Goal: Information Seeking & Learning: Learn about a topic

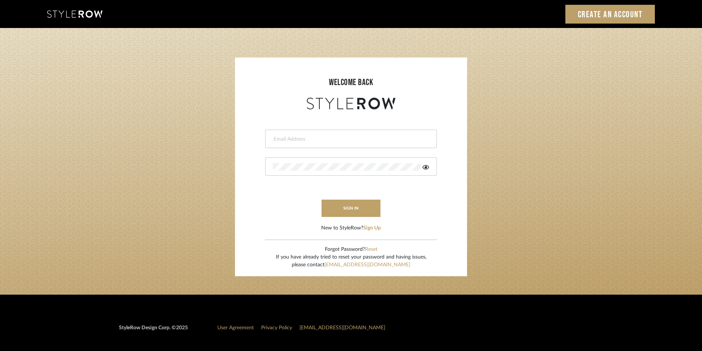
click at [321, 140] on input "email" at bounding box center [350, 139] width 154 height 7
click at [291, 161] on div at bounding box center [351, 166] width 172 height 18
drag, startPoint x: 275, startPoint y: 140, endPoint x: 260, endPoint y: 138, distance: 15.3
click at [260, 138] on form "stylerowprojects1@mancini-design.com This field is required sign in New to Styl…" at bounding box center [350, 171] width 217 height 121
type input "Stylerowprojects1@mancini-design.com"
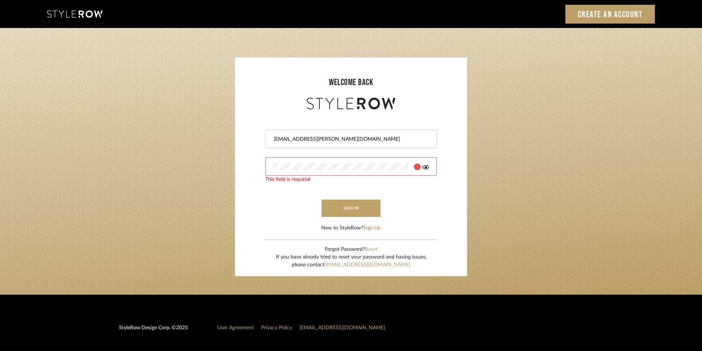
click at [426, 167] on icon at bounding box center [425, 167] width 7 height 4
click at [357, 201] on button "sign in" at bounding box center [351, 208] width 59 height 17
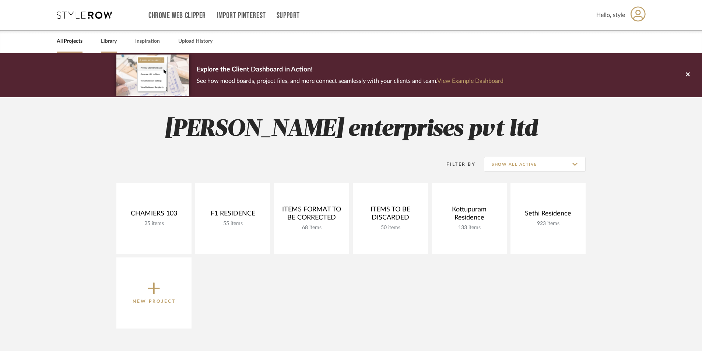
click at [109, 36] on div "Library" at bounding box center [109, 41] width 16 height 22
click at [108, 44] on link "Library" at bounding box center [109, 41] width 16 height 10
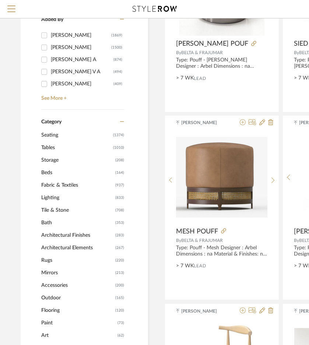
scroll to position [147, 1]
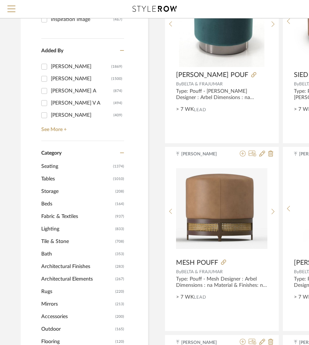
click at [57, 179] on span "Tables" at bounding box center [76, 179] width 70 height 13
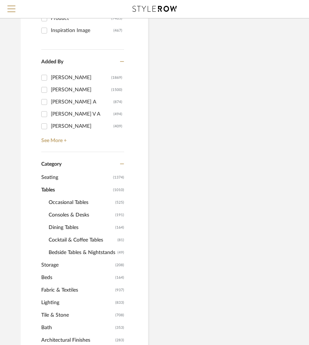
scroll to position [158, 1]
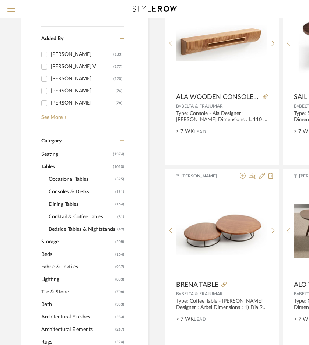
click at [64, 181] on span "Occasional Tables" at bounding box center [81, 179] width 65 height 13
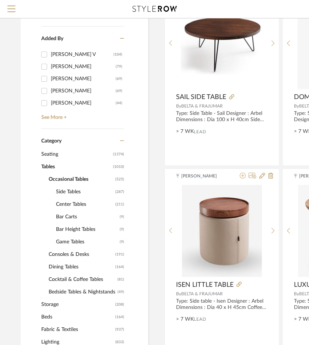
click at [67, 195] on span "Side Tables" at bounding box center [84, 192] width 57 height 13
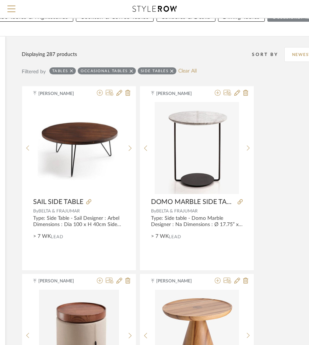
scroll to position [48, 144]
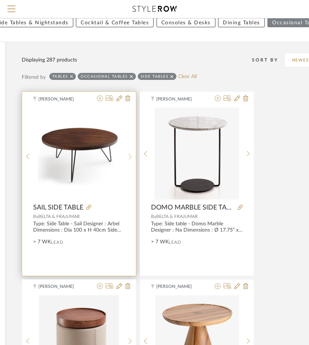
click at [125, 155] on sr-next-btn at bounding box center [129, 157] width 11 height 6
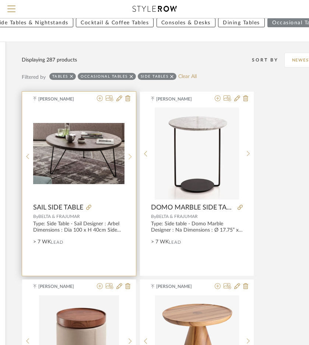
click at [125, 155] on sr-next-btn at bounding box center [129, 157] width 11 height 6
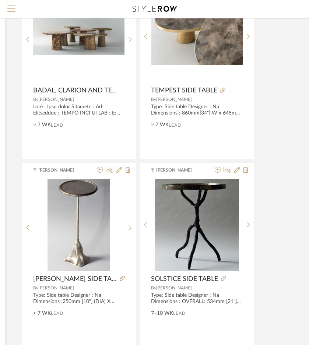
scroll to position [3266, 144]
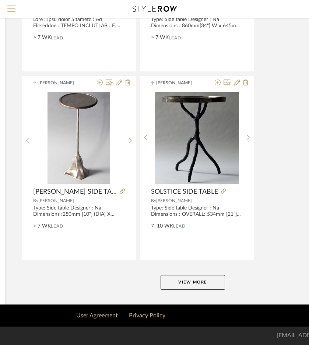
click at [180, 284] on button "View More" at bounding box center [193, 282] width 64 height 15
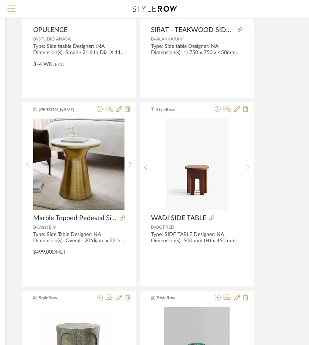
scroll to position [4555, 144]
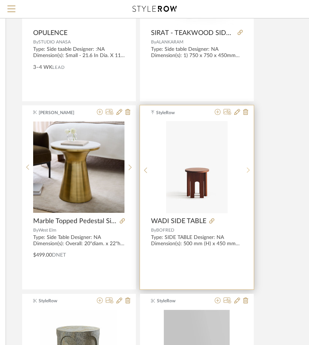
click at [248, 172] on icon at bounding box center [248, 170] width 3 height 6
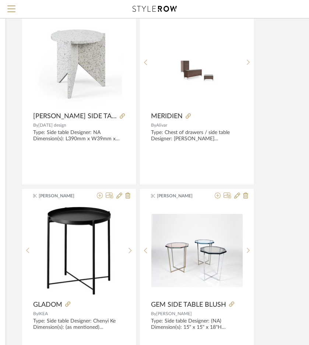
scroll to position [6657, 144]
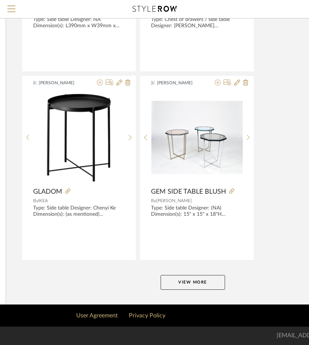
click at [188, 285] on button "View More" at bounding box center [193, 282] width 64 height 15
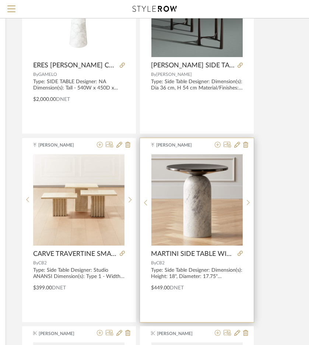
scroll to position [7909, 144]
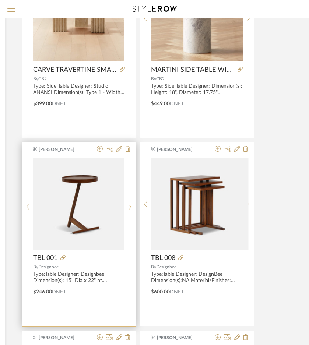
click at [132, 204] on sr-next-btn at bounding box center [129, 207] width 11 height 6
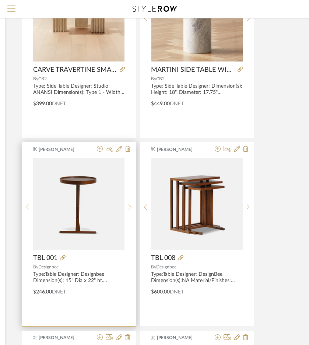
click at [131, 203] on div at bounding box center [129, 207] width 11 height 98
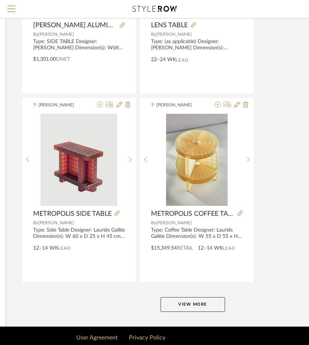
scroll to position [10048, 144]
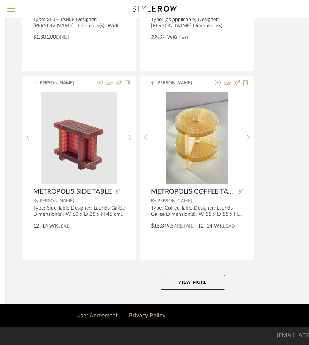
click at [191, 288] on button "View More" at bounding box center [193, 282] width 64 height 15
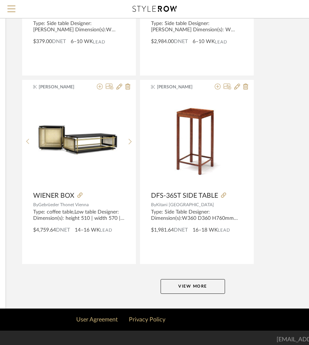
scroll to position [13439, 144]
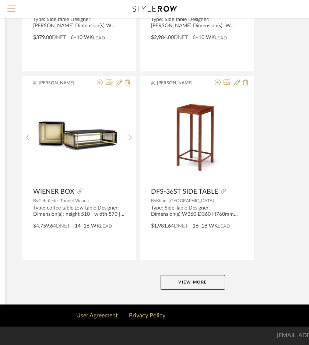
click at [204, 284] on button "View More" at bounding box center [193, 282] width 64 height 15
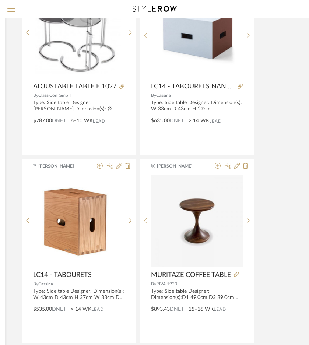
scroll to position [13734, 144]
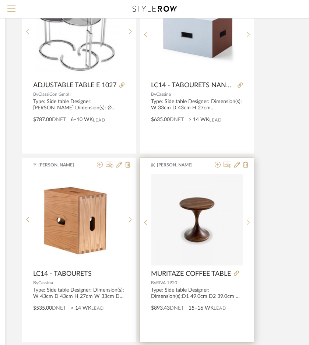
click at [248, 222] on icon at bounding box center [248, 223] width 3 height 6
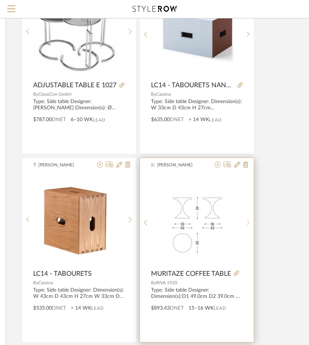
click at [248, 222] on icon at bounding box center [248, 223] width 3 height 6
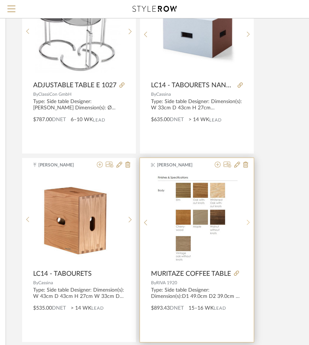
click at [248, 222] on icon at bounding box center [248, 223] width 3 height 6
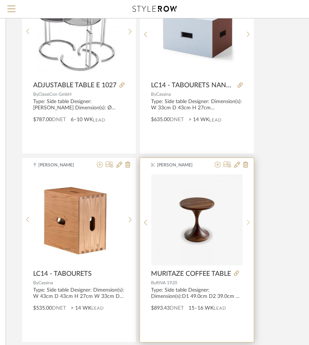
click at [248, 222] on icon at bounding box center [248, 223] width 3 height 6
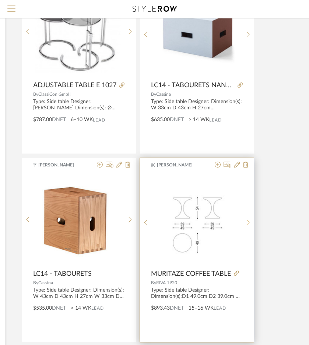
click at [248, 222] on icon at bounding box center [248, 223] width 3 height 6
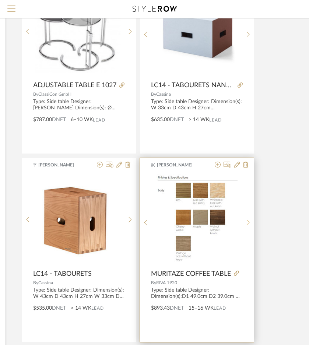
click at [248, 222] on icon at bounding box center [248, 223] width 3 height 6
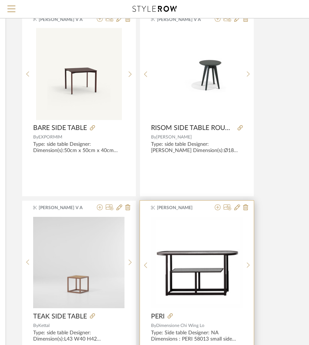
scroll to position [15539, 144]
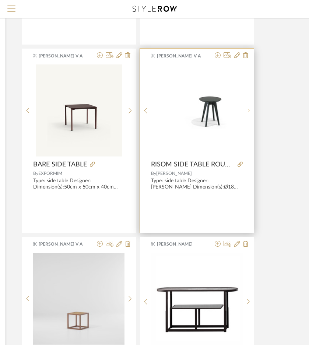
drag, startPoint x: 250, startPoint y: 110, endPoint x: 252, endPoint y: 122, distance: 12.3
click at [250, 110] on sr-next-btn at bounding box center [248, 111] width 11 height 6
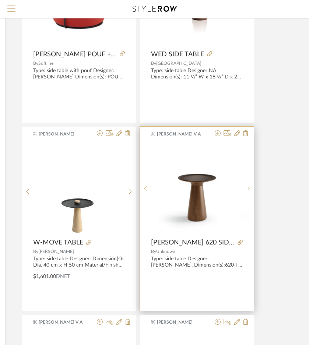
scroll to position [16791, 144]
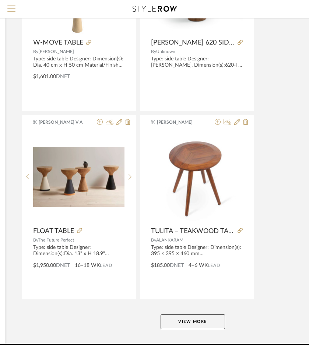
click at [218, 327] on button "View More" at bounding box center [193, 322] width 64 height 15
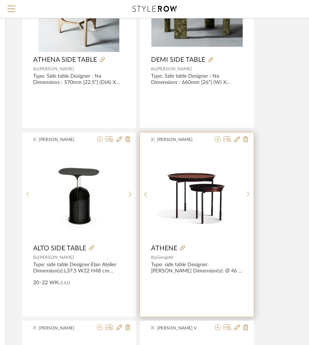
scroll to position [17528, 144]
click at [246, 196] on sr-next-btn at bounding box center [248, 197] width 11 height 6
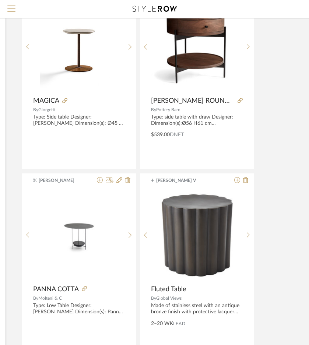
scroll to position [17896, 144]
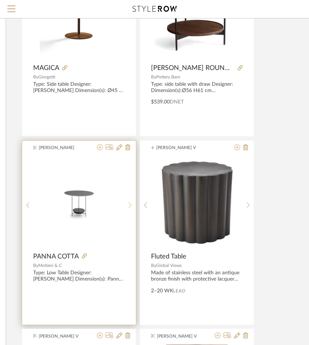
click at [132, 203] on sr-next-btn at bounding box center [129, 205] width 11 height 6
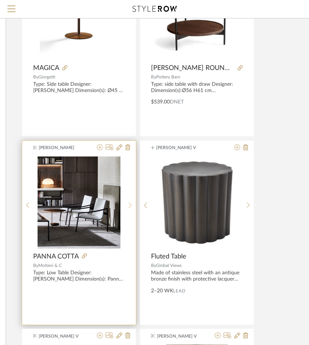
click at [132, 203] on sr-next-btn at bounding box center [129, 205] width 11 height 6
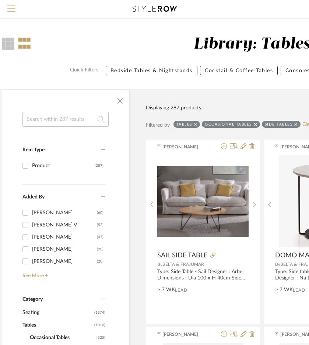
scroll to position [0, 13]
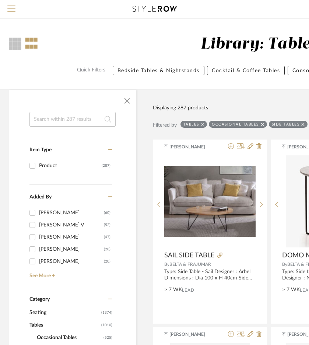
click at [203, 125] on icon at bounding box center [202, 124] width 3 height 3
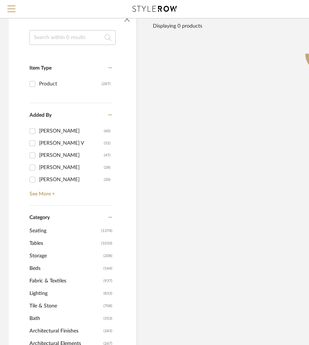
scroll to position [74, 13]
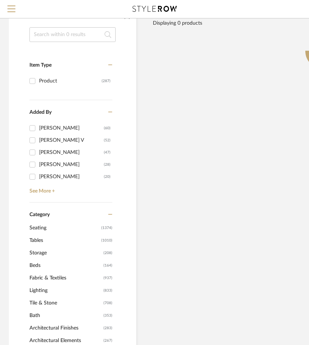
click at [45, 241] on span "Tables" at bounding box center [64, 240] width 70 height 13
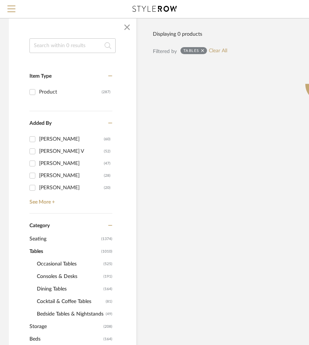
click at [44, 238] on span "Seating" at bounding box center [64, 239] width 70 height 13
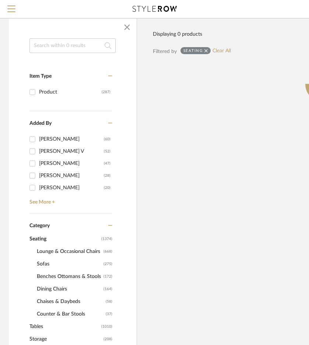
click at [50, 46] on input at bounding box center [72, 45] width 86 height 15
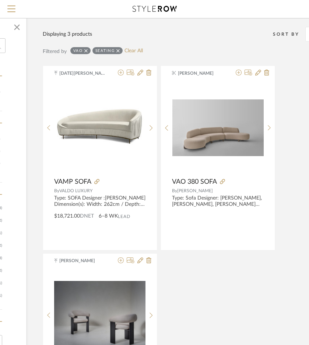
scroll to position [74, 126]
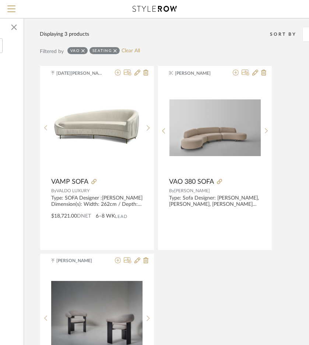
type input "VAO"
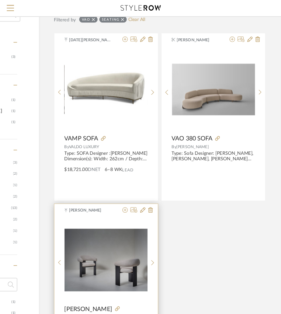
scroll to position [147, 107]
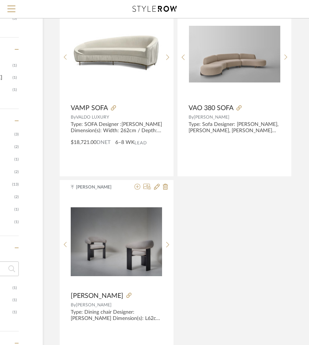
click at [200, 274] on div "[DATE][PERSON_NAME] VAMP SOFA By VALDO LUXURY Type: SOFA Designer :[PERSON_NAME…" at bounding box center [230, 178] width 342 height 373
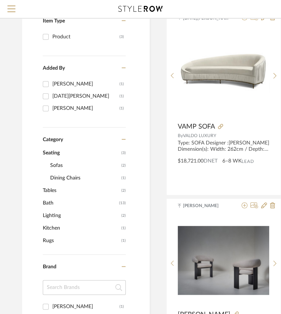
scroll to position [134, 0]
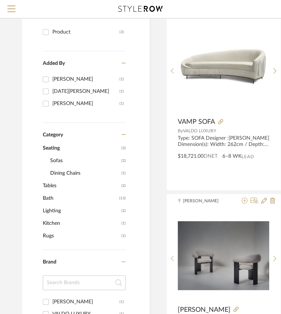
click at [49, 184] on span "Tables" at bounding box center [81, 185] width 77 height 13
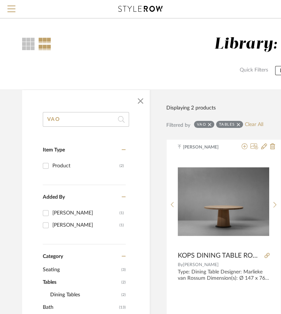
click at [210, 122] on icon at bounding box center [209, 124] width 3 height 5
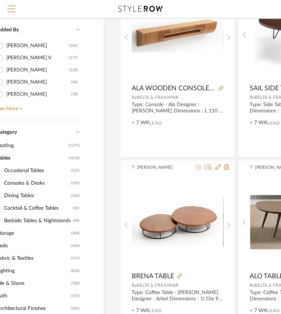
scroll to position [167, 22]
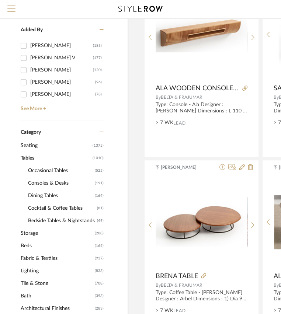
click at [51, 206] on span "Cocktail & Coffee Tables" at bounding box center [61, 208] width 67 height 13
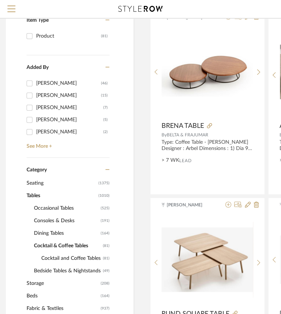
scroll to position [134, 16]
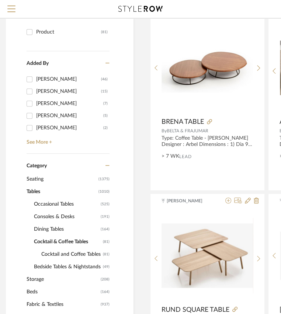
click at [41, 179] on span "Seating" at bounding box center [62, 179] width 70 height 13
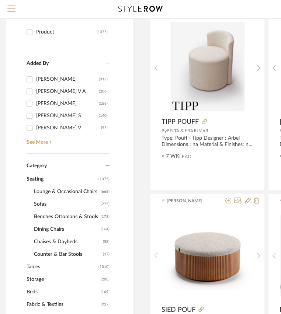
click at [52, 191] on span "Lounge & Occasional Chairs" at bounding box center [66, 191] width 65 height 13
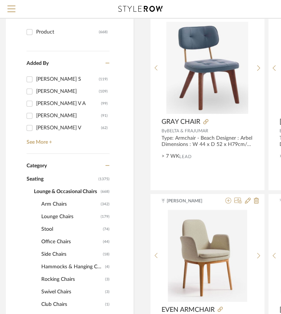
click at [50, 203] on span "Arm Chairs" at bounding box center [69, 204] width 57 height 13
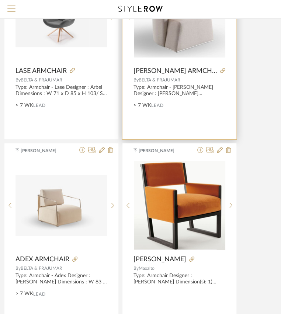
scroll to position [1506, 162]
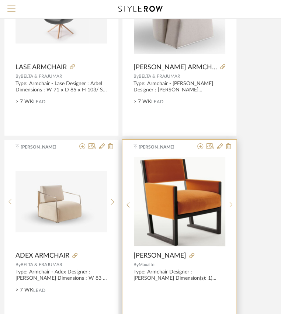
click at [230, 203] on icon at bounding box center [230, 204] width 3 height 6
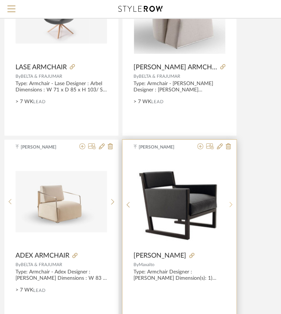
click at [230, 203] on icon at bounding box center [230, 204] width 3 height 6
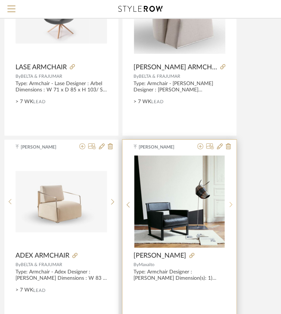
click at [230, 203] on icon at bounding box center [230, 204] width 3 height 6
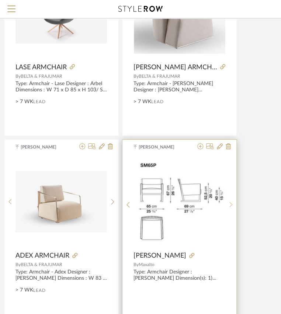
click at [230, 203] on icon at bounding box center [230, 204] width 3 height 6
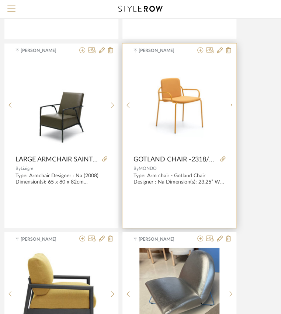
scroll to position [1875, 162]
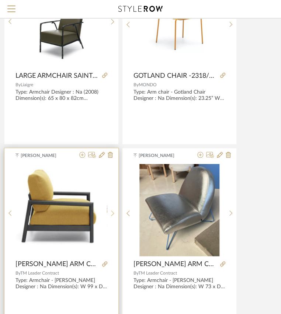
click at [111, 211] on icon at bounding box center [112, 213] width 3 height 6
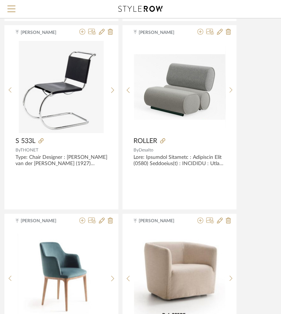
scroll to position [3296, 162]
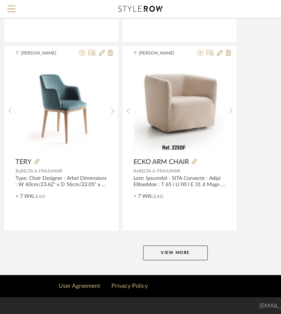
click at [173, 252] on button "View More" at bounding box center [175, 252] width 64 height 15
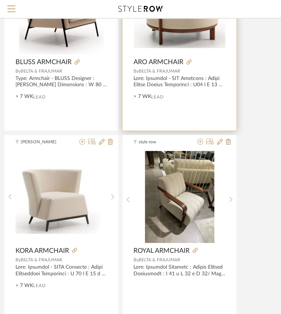
scroll to position [3597, 162]
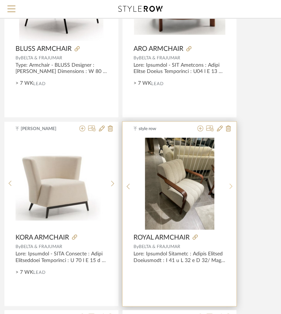
click at [231, 185] on icon at bounding box center [230, 186] width 3 height 6
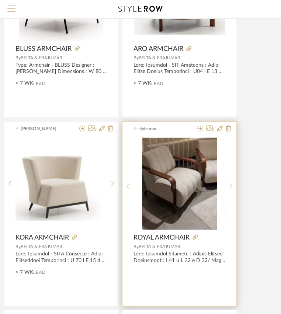
click at [231, 185] on icon at bounding box center [230, 186] width 3 height 6
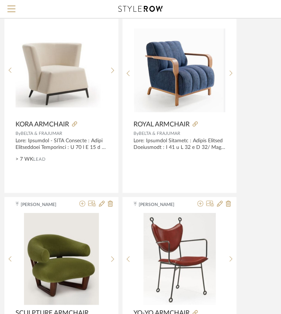
scroll to position [3698, 162]
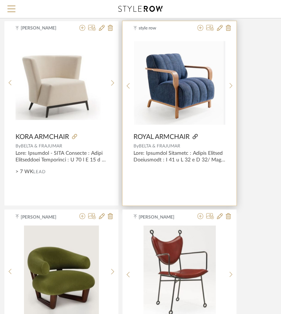
click at [195, 135] on icon at bounding box center [194, 136] width 5 height 5
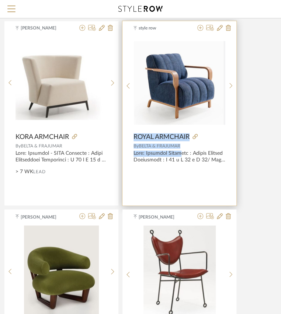
drag, startPoint x: 133, startPoint y: 135, endPoint x: 182, endPoint y: 148, distance: 51.1
click at [182, 148] on div "style row ROYAL.pdf ROYAL.pdf ROYAL ARMCHAIR By BELTA & FRAJUMAR" at bounding box center [179, 113] width 114 height 184
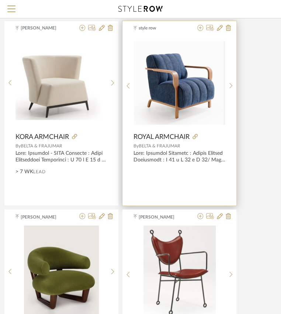
drag, startPoint x: 132, startPoint y: 133, endPoint x: 182, endPoint y: 143, distance: 51.4
click at [182, 143] on div "style row ROYAL.pdf ROYAL.pdf ROYAL ARMCHAIR By BELTA & FRAJUMAR" at bounding box center [179, 113] width 114 height 184
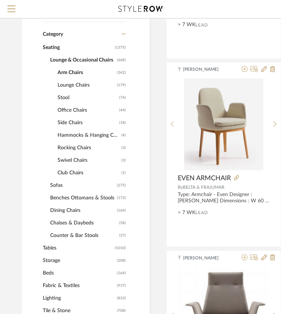
scroll to position [268, 0]
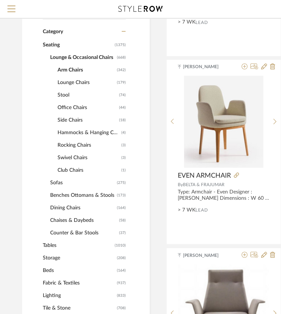
click at [60, 243] on span "Tables" at bounding box center [78, 245] width 70 height 13
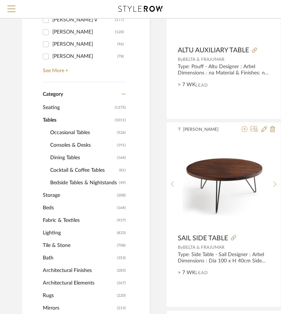
scroll to position [201, 0]
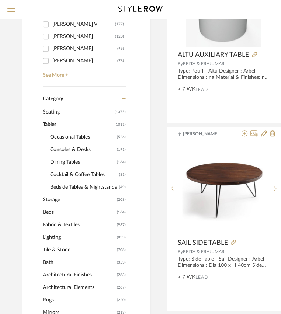
click at [57, 138] on span "Occasional Tables" at bounding box center [82, 137] width 65 height 13
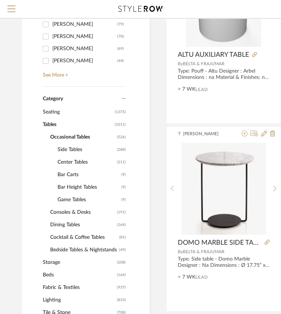
click at [64, 148] on span "Side Tables" at bounding box center [85, 149] width 57 height 13
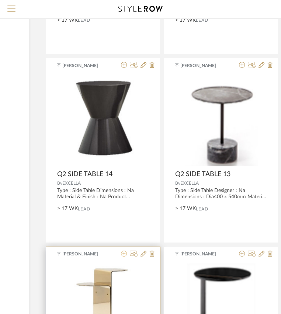
scroll to position [1573, 120]
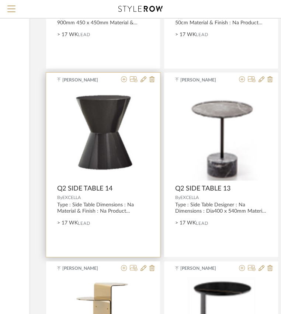
click at [95, 150] on img "0" at bounding box center [103, 134] width 69 height 92
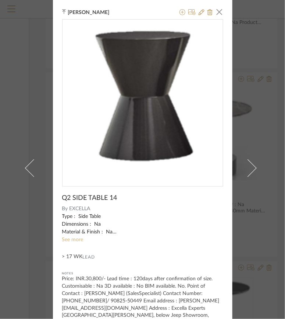
click at [70, 240] on link "See more" at bounding box center [72, 239] width 21 height 5
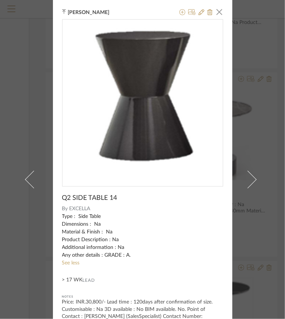
scroll to position [32, 0]
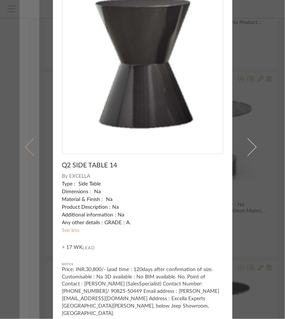
click at [20, 225] on link at bounding box center [30, 147] width 20 height 359
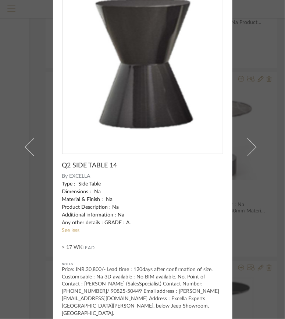
scroll to position [0, 0]
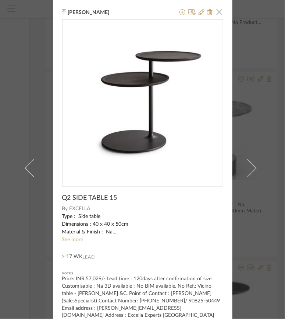
click at [215, 12] on span "button" at bounding box center [220, 11] width 15 height 15
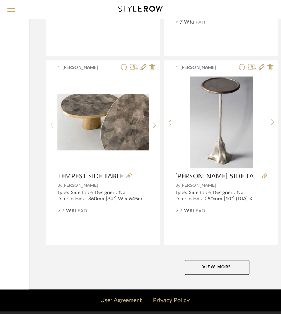
scroll to position [3296, 120]
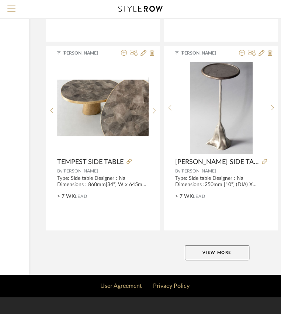
click at [205, 249] on button "View More" at bounding box center [217, 252] width 64 height 15
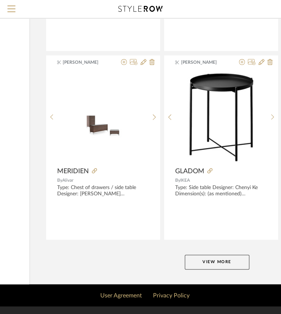
scroll to position [6685, 120]
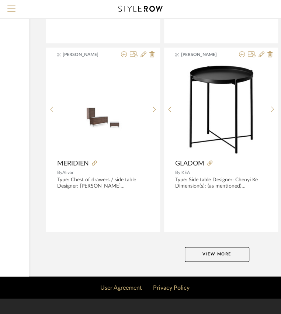
click at [232, 255] on button "View More" at bounding box center [217, 254] width 64 height 15
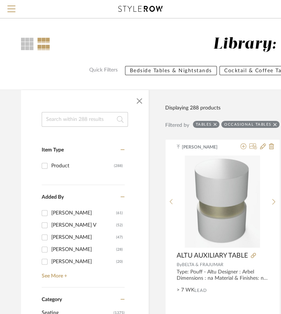
scroll to position [0, 0]
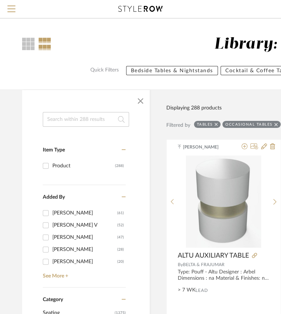
click at [64, 119] on input at bounding box center [86, 119] width 86 height 15
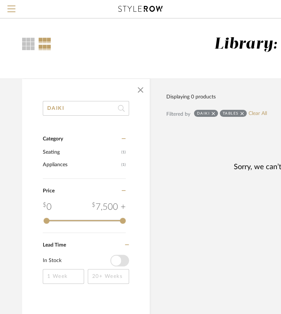
type input "DAIKI"
click at [241, 113] on icon at bounding box center [241, 113] width 3 height 5
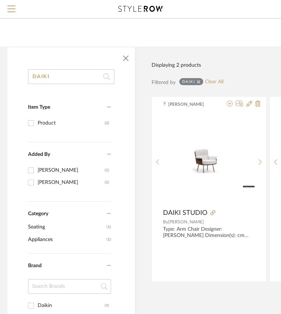
scroll to position [33, 15]
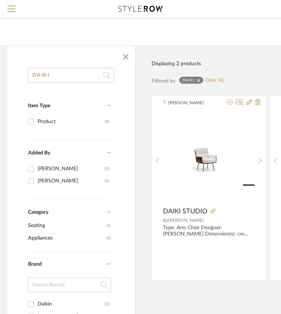
click at [46, 223] on span "Seating" at bounding box center [66, 225] width 77 height 13
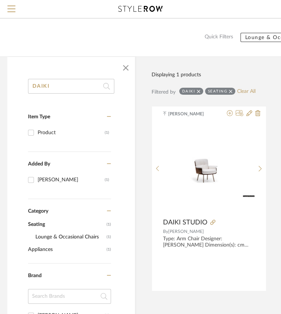
click at [198, 90] on icon at bounding box center [198, 91] width 3 height 3
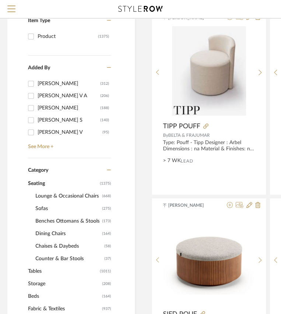
scroll to position [167, 15]
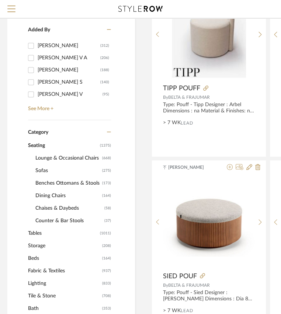
click at [37, 234] on span "Tables" at bounding box center [63, 233] width 70 height 13
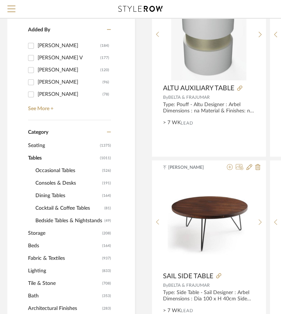
click at [45, 168] on span "Occasional Tables" at bounding box center [67, 170] width 65 height 13
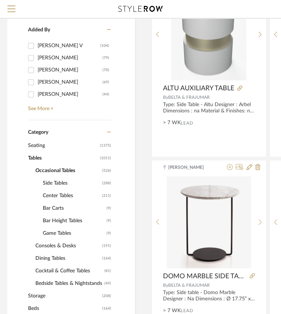
click at [58, 192] on span "Center Tables" at bounding box center [71, 195] width 57 height 13
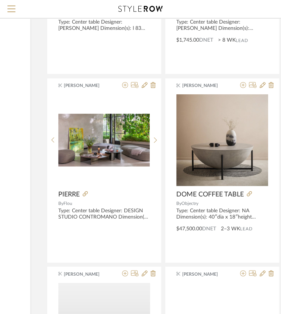
scroll to position [2511, 119]
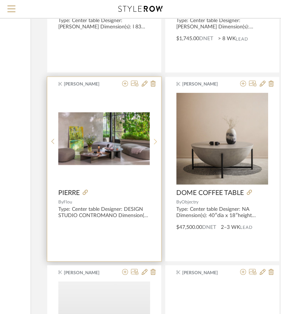
click at [154, 142] on div at bounding box center [155, 142] width 11 height 98
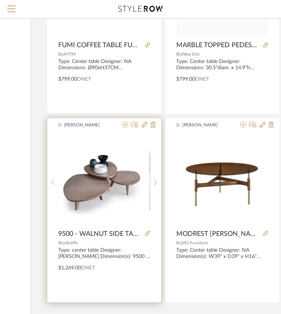
scroll to position [3296, 119]
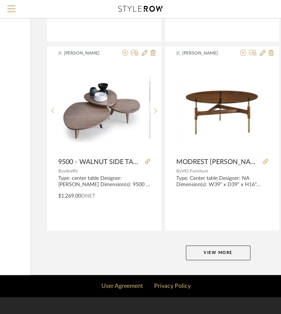
click at [221, 254] on button "View More" at bounding box center [218, 252] width 64 height 15
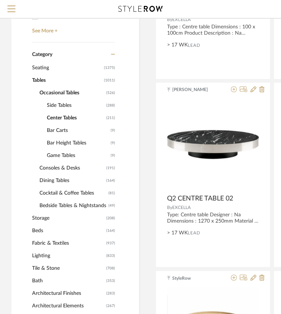
scroll to position [217, 11]
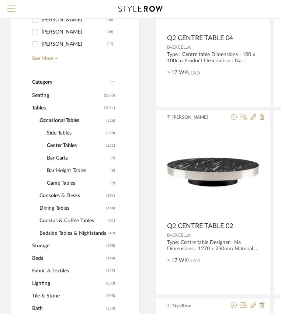
click at [57, 132] on span "Side Tables" at bounding box center [75, 133] width 57 height 13
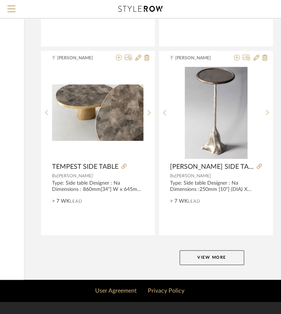
scroll to position [3296, 126]
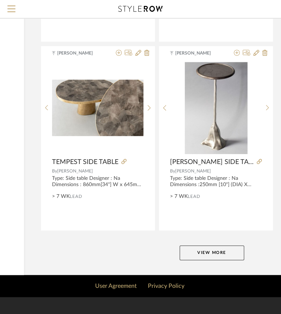
click at [202, 250] on button "View More" at bounding box center [211, 252] width 64 height 15
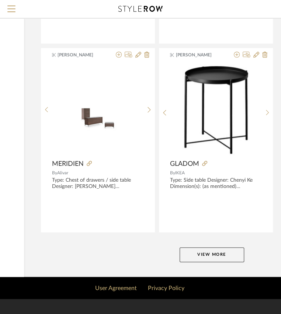
scroll to position [6685, 126]
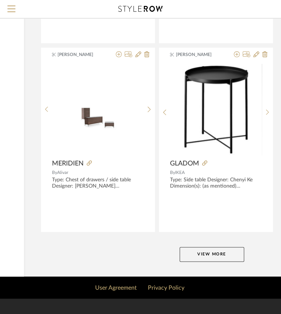
click at [212, 253] on button "View More" at bounding box center [211, 254] width 64 height 15
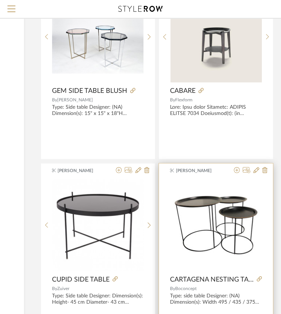
scroll to position [6954, 126]
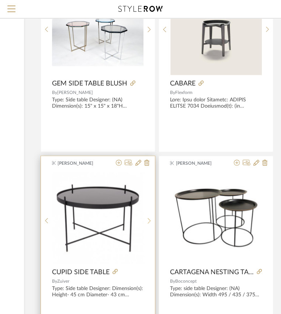
click at [150, 218] on icon at bounding box center [148, 221] width 3 height 6
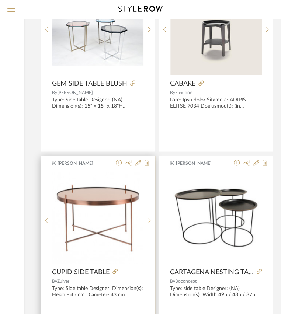
click at [150, 214] on div at bounding box center [148, 221] width 11 height 98
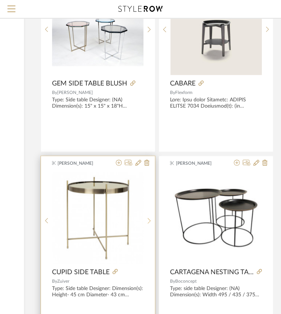
click at [150, 214] on div at bounding box center [148, 221] width 11 height 98
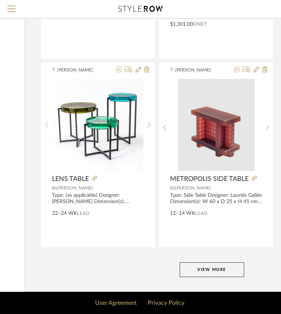
scroll to position [10076, 126]
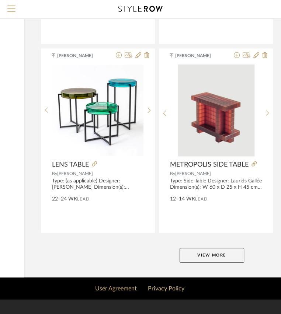
click at [196, 253] on button "View More" at bounding box center [211, 255] width 64 height 15
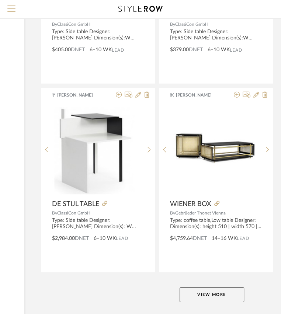
scroll to position [13466, 126]
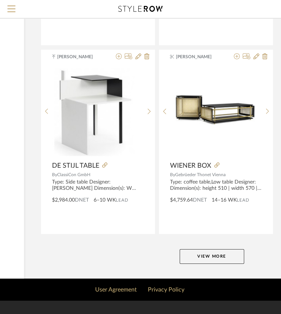
click at [196, 254] on button "View More" at bounding box center [211, 256] width 64 height 15
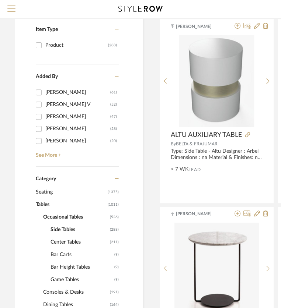
scroll to position [134, 7]
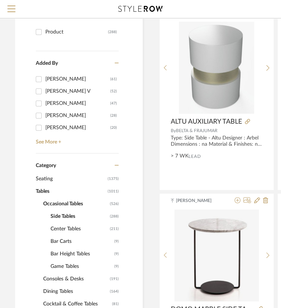
click at [47, 179] on span "Seating" at bounding box center [71, 179] width 70 height 13
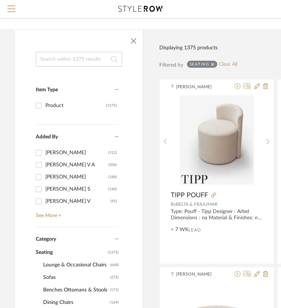
scroll to position [167, 7]
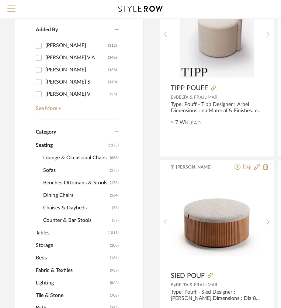
click at [55, 169] on span "Sofas" at bounding box center [75, 170] width 65 height 13
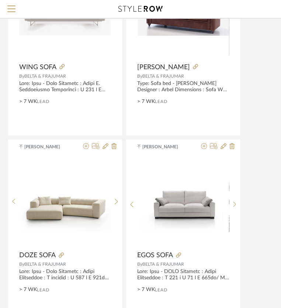
scroll to position [1339, 158]
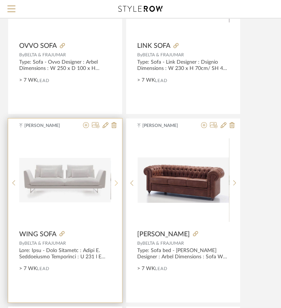
click at [119, 180] on sr-next-btn at bounding box center [115, 183] width 11 height 6
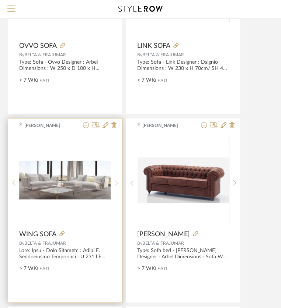
click at [119, 180] on sr-next-btn at bounding box center [115, 183] width 11 height 6
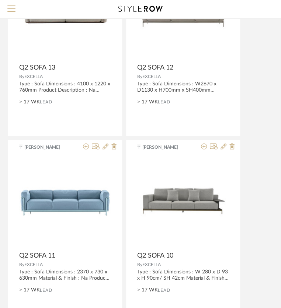
scroll to position [3248, 158]
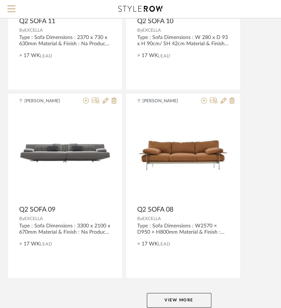
click at [174, 301] on button "View More" at bounding box center [179, 300] width 64 height 15
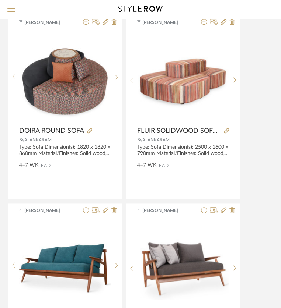
scroll to position [6691, 158]
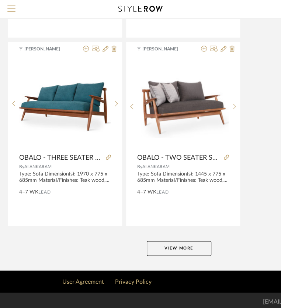
click at [173, 244] on button "View More" at bounding box center [179, 248] width 64 height 15
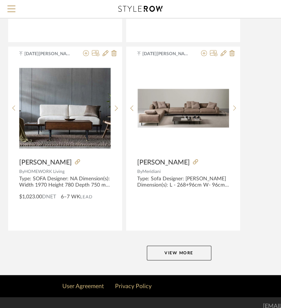
scroll to position [10081, 158]
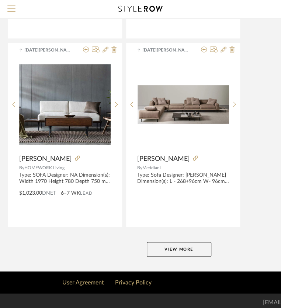
click at [180, 243] on button "View More" at bounding box center [179, 249] width 64 height 15
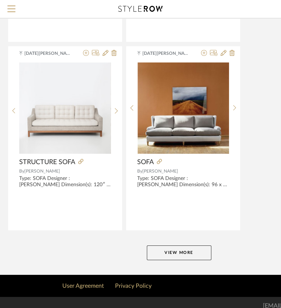
scroll to position [13471, 158]
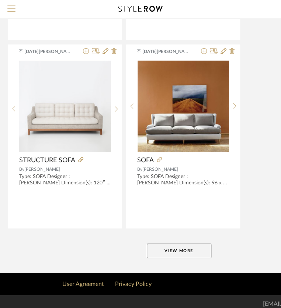
click at [158, 244] on button "View More" at bounding box center [179, 251] width 64 height 15
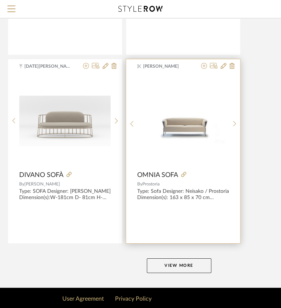
scroll to position [16861, 158]
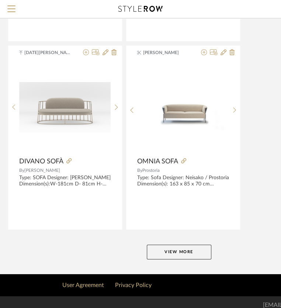
click at [163, 245] on button "View More" at bounding box center [179, 252] width 64 height 15
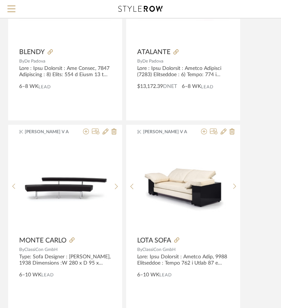
scroll to position [18669, 158]
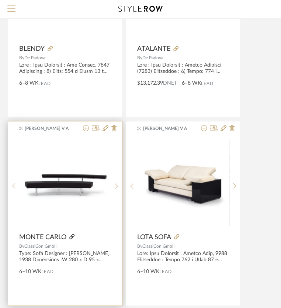
click at [72, 234] on icon at bounding box center [71, 236] width 5 height 5
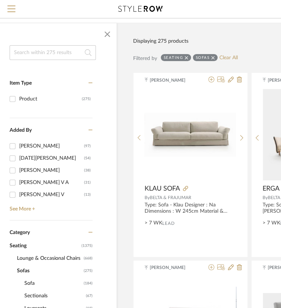
scroll to position [67, 28]
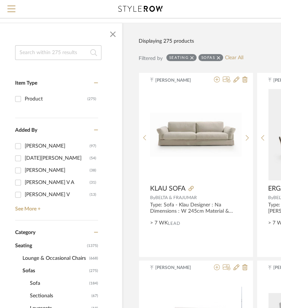
click at [45, 51] on input at bounding box center [58, 52] width 86 height 15
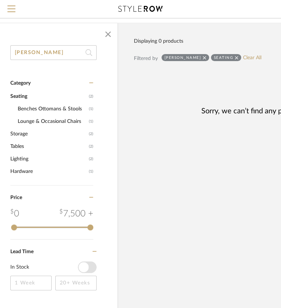
scroll to position [67, 24]
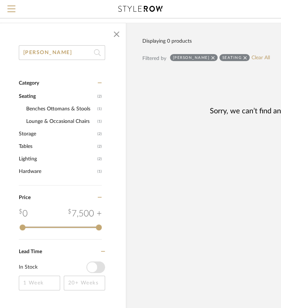
click at [243, 56] on icon at bounding box center [244, 57] width 3 height 5
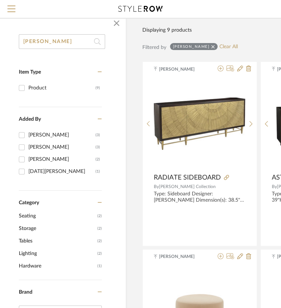
click at [45, 40] on input "[PERSON_NAME]" at bounding box center [62, 41] width 86 height 15
type input "jo"
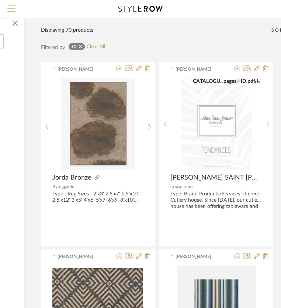
scroll to position [67, 28]
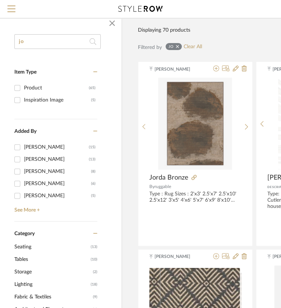
click at [36, 246] on span "Seating" at bounding box center [51, 247] width 74 height 13
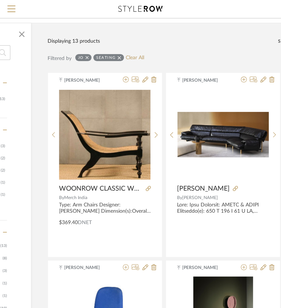
scroll to position [67, 152]
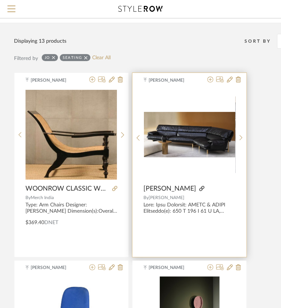
click at [199, 188] on icon at bounding box center [201, 188] width 5 height 5
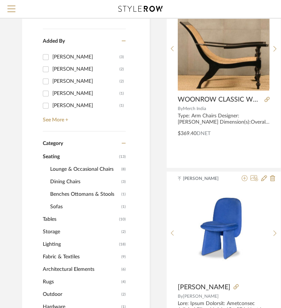
scroll to position [167, 0]
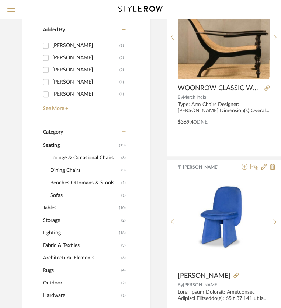
click at [59, 157] on span "Lounge & Occasional Chairs" at bounding box center [84, 158] width 69 height 13
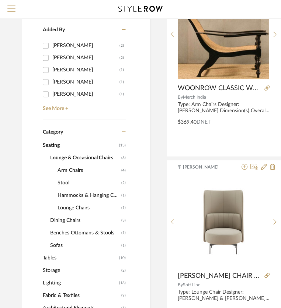
click at [62, 168] on span "Arm Chairs" at bounding box center [88, 170] width 62 height 13
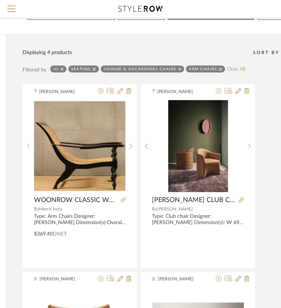
scroll to position [0, 144]
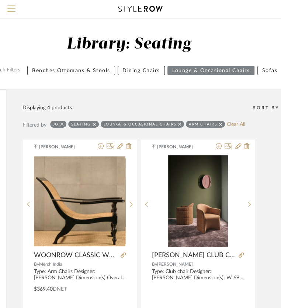
click at [63, 121] on fa-icon at bounding box center [61, 124] width 3 height 7
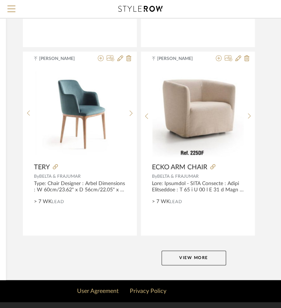
scroll to position [3301, 144]
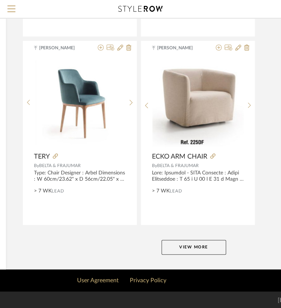
click at [184, 247] on button "View More" at bounding box center [193, 247] width 64 height 15
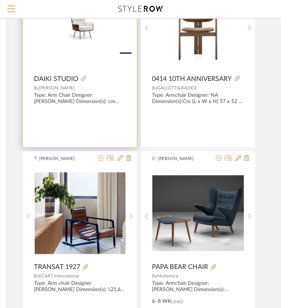
scroll to position [4841, 144]
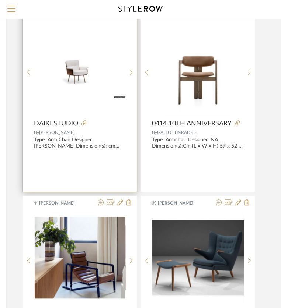
click at [130, 66] on div at bounding box center [130, 73] width 11 height 98
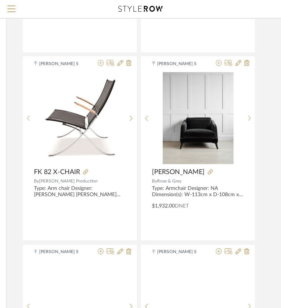
scroll to position [6114, 144]
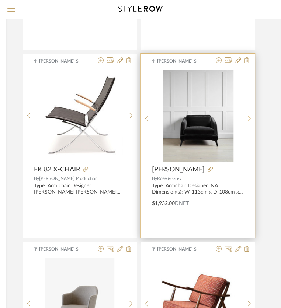
click at [248, 116] on icon at bounding box center [249, 119] width 3 height 6
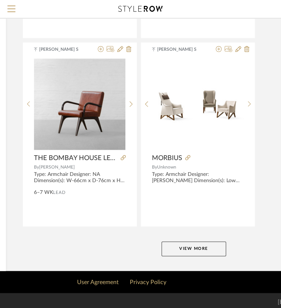
scroll to position [6691, 144]
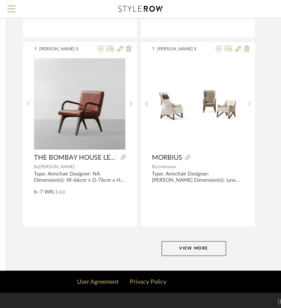
click at [192, 241] on button "View More" at bounding box center [193, 248] width 64 height 15
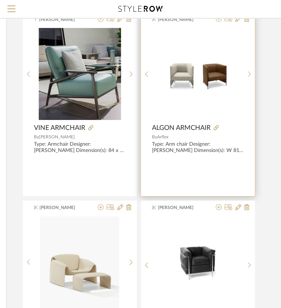
scroll to position [9169, 144]
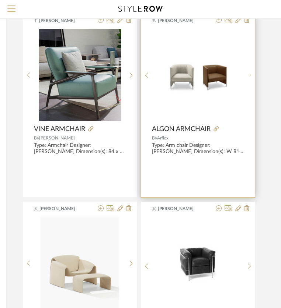
click at [249, 70] on div at bounding box center [248, 75] width 11 height 92
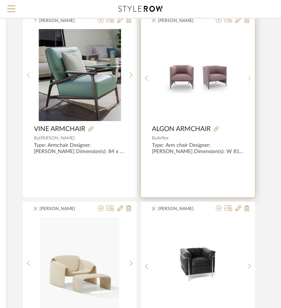
click at [250, 75] on sr-next-btn at bounding box center [248, 78] width 11 height 6
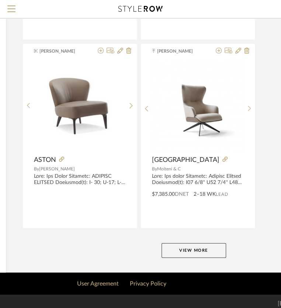
scroll to position [10081, 144]
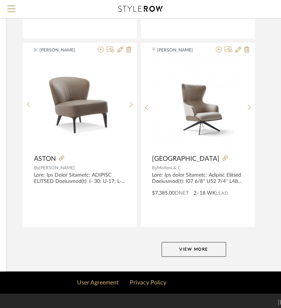
click at [196, 251] on button "View More" at bounding box center [193, 249] width 64 height 15
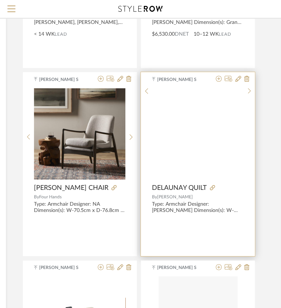
scroll to position [10617, 144]
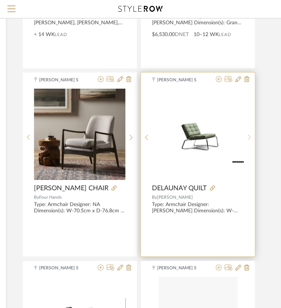
click at [250, 134] on icon at bounding box center [249, 137] width 3 height 6
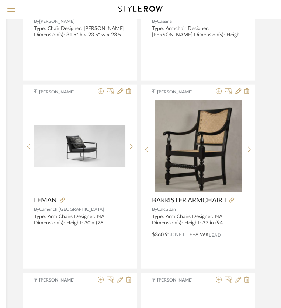
scroll to position [11822, 144]
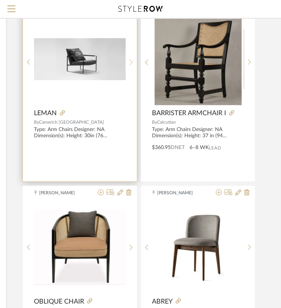
click at [131, 59] on icon at bounding box center [130, 62] width 3 height 6
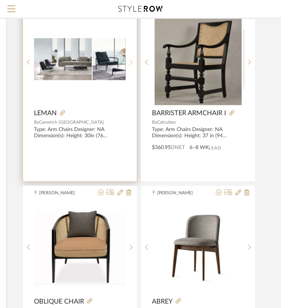
click at [131, 59] on icon at bounding box center [130, 62] width 3 height 6
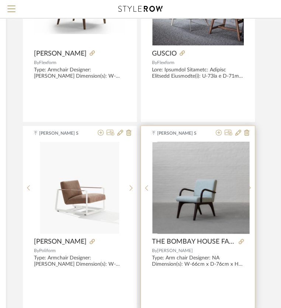
scroll to position [12827, 144]
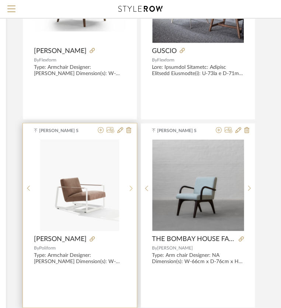
click at [134, 185] on sr-next-btn at bounding box center [130, 188] width 11 height 6
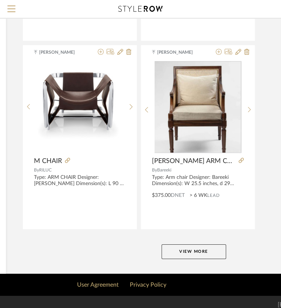
scroll to position [13471, 144]
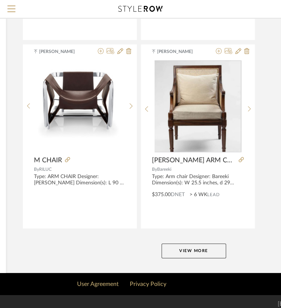
click at [182, 247] on button "View More" at bounding box center [193, 251] width 64 height 15
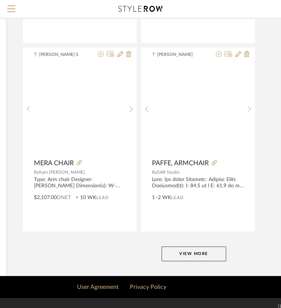
scroll to position [16861, 144]
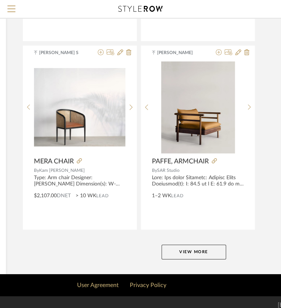
click at [190, 248] on button "View More" at bounding box center [193, 252] width 64 height 15
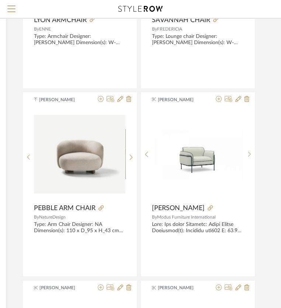
scroll to position [18133, 144]
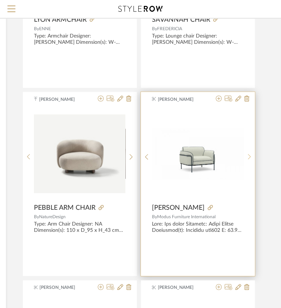
click at [251, 154] on sr-next-btn at bounding box center [248, 157] width 11 height 6
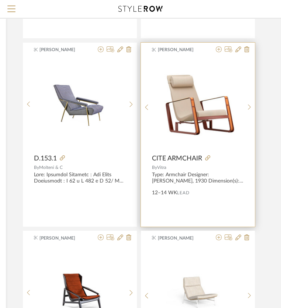
scroll to position [18368, 144]
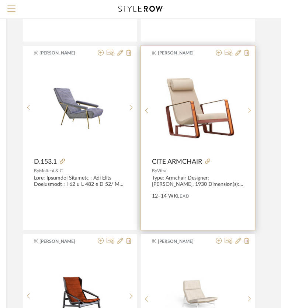
click at [250, 107] on div at bounding box center [248, 111] width 11 height 98
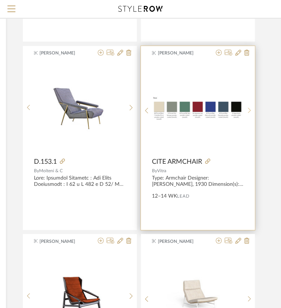
click at [250, 107] on div at bounding box center [248, 111] width 11 height 98
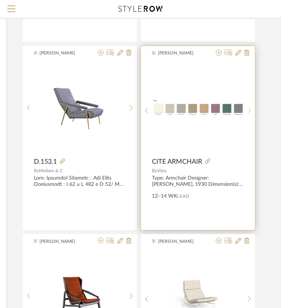
click at [250, 107] on div at bounding box center [248, 111] width 11 height 98
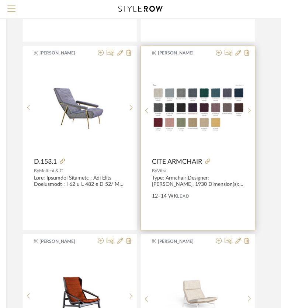
click at [250, 108] on div at bounding box center [248, 111] width 11 height 98
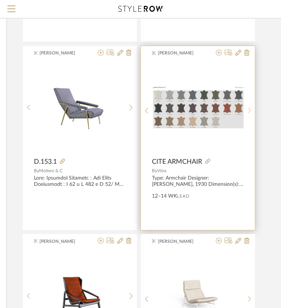
click at [251, 109] on div at bounding box center [248, 111] width 11 height 98
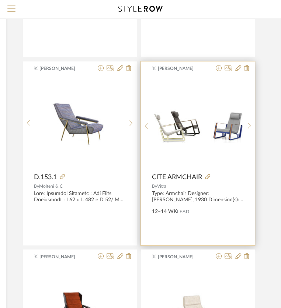
scroll to position [18334, 144]
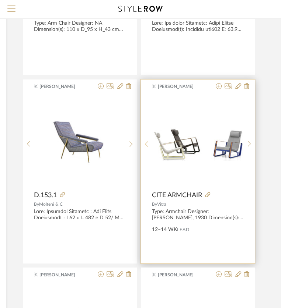
click at [145, 141] on icon at bounding box center [146, 144] width 3 height 6
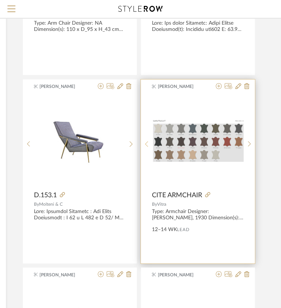
click at [145, 141] on icon at bounding box center [146, 144] width 3 height 6
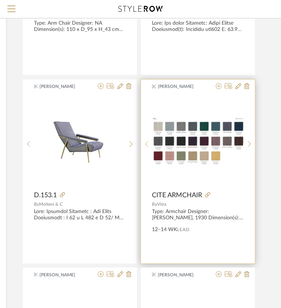
click at [145, 141] on icon at bounding box center [146, 144] width 3 height 6
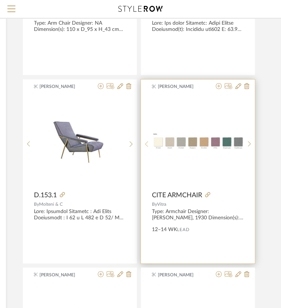
click at [145, 141] on icon at bounding box center [146, 144] width 3 height 6
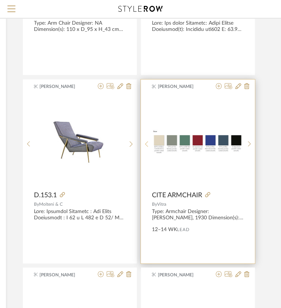
click at [147, 142] on div at bounding box center [146, 144] width 11 height 98
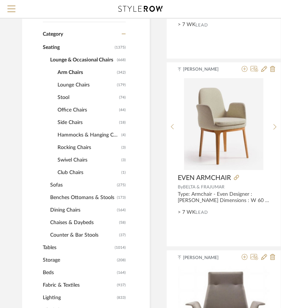
scroll to position [234, 0]
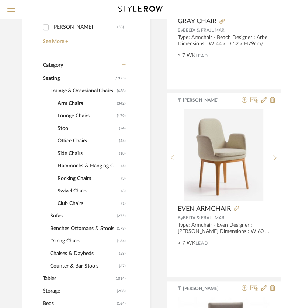
click at [81, 113] on span "Lounge Chairs" at bounding box center [85, 116] width 57 height 13
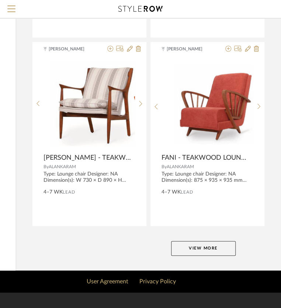
scroll to position [3301, 134]
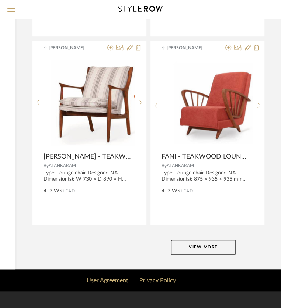
click at [185, 246] on button "View More" at bounding box center [203, 247] width 64 height 15
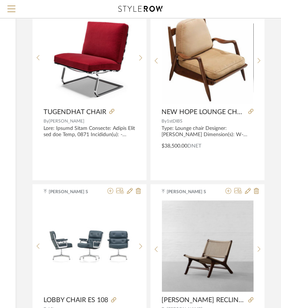
scroll to position [4138, 134]
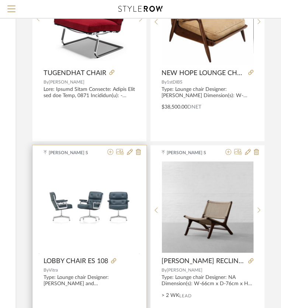
click at [141, 211] on div at bounding box center [140, 256] width 11 height 190
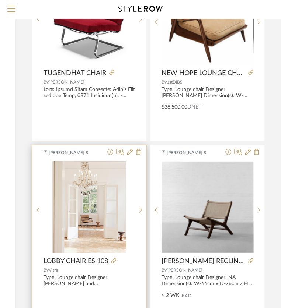
click at [141, 211] on icon at bounding box center [140, 210] width 3 height 6
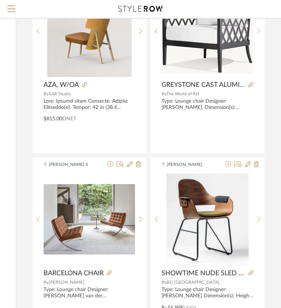
scroll to position [6683, 134]
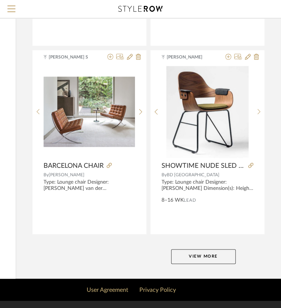
click at [183, 251] on button "View More" at bounding box center [203, 256] width 64 height 15
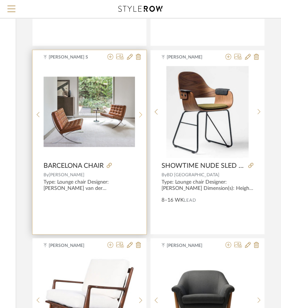
click at [143, 112] on sr-next-btn at bounding box center [140, 115] width 11 height 6
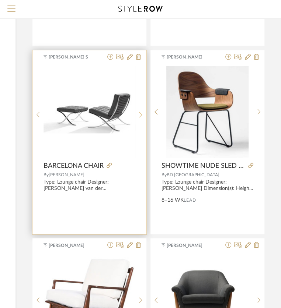
click at [143, 112] on sr-next-btn at bounding box center [140, 115] width 11 height 6
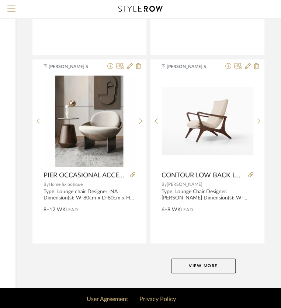
scroll to position [10065, 134]
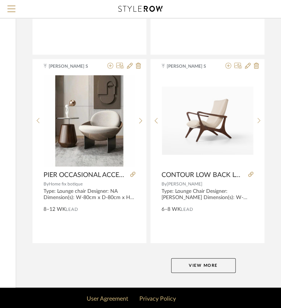
click at [209, 267] on button "View More" at bounding box center [203, 266] width 64 height 15
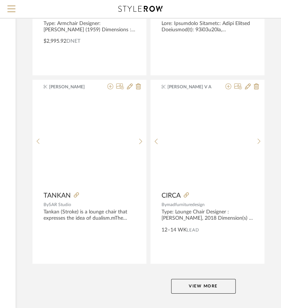
scroll to position [13447, 134]
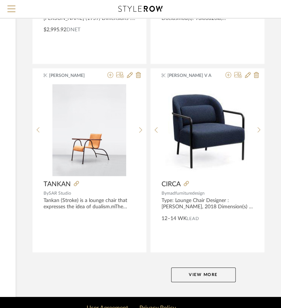
click at [228, 268] on button "View More" at bounding box center [203, 275] width 64 height 15
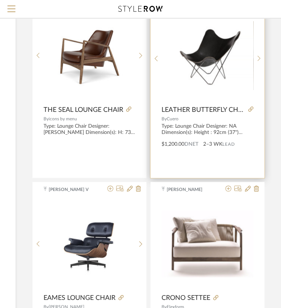
scroll to position [14686, 134]
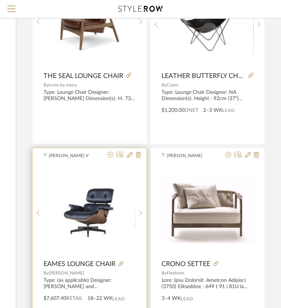
click at [145, 210] on sr-next-btn at bounding box center [140, 213] width 11 height 6
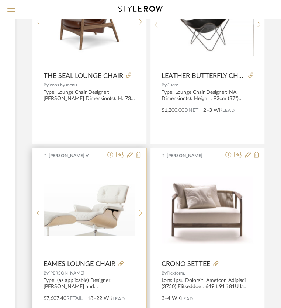
click at [145, 210] on sr-next-btn at bounding box center [140, 213] width 11 height 6
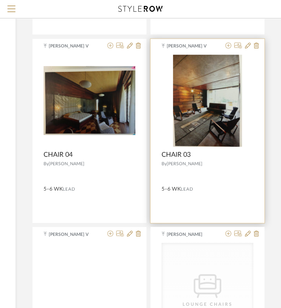
scroll to position [16494, 134]
